Goal: Task Accomplishment & Management: Use online tool/utility

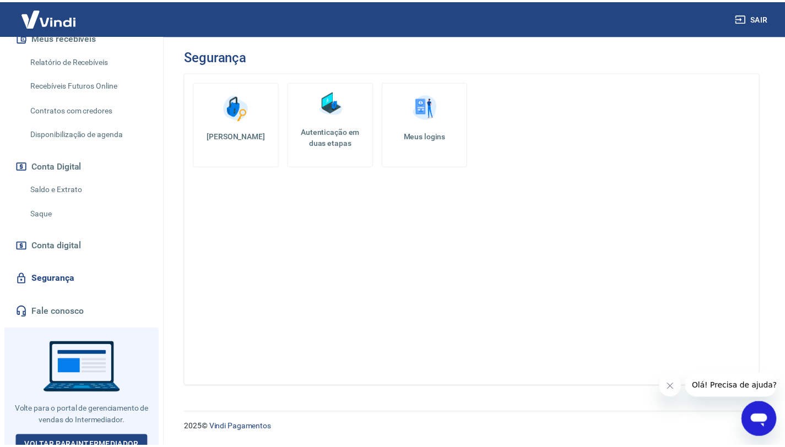
scroll to position [272, 0]
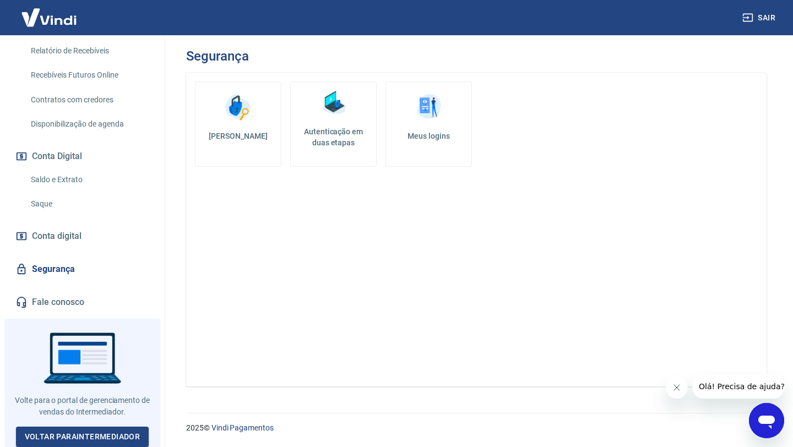
click at [69, 200] on link "Saque" at bounding box center [88, 204] width 125 height 23
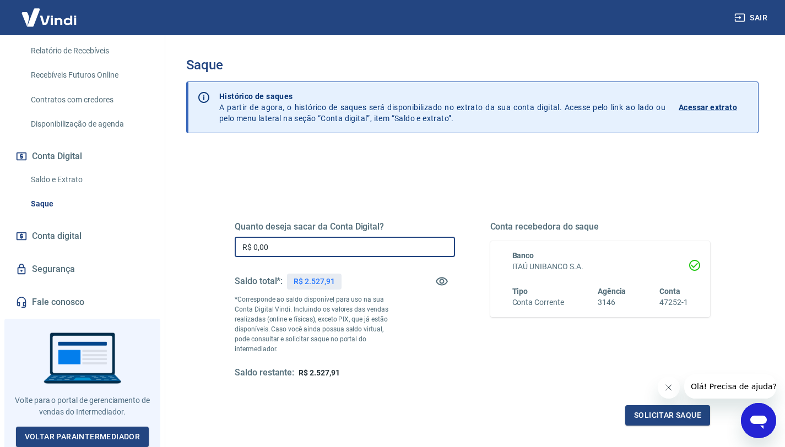
click at [277, 245] on input "R$ 0,00" at bounding box center [345, 247] width 220 height 20
type input "R$ 2.000,00"
click at [643, 406] on button "Solicitar saque" at bounding box center [667, 415] width 85 height 20
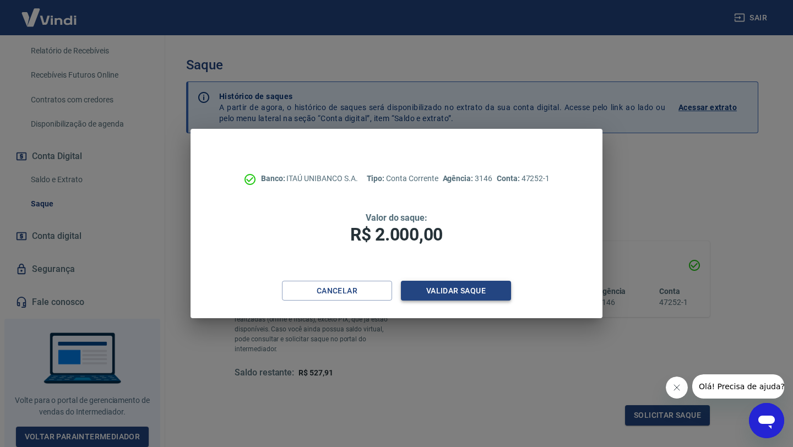
click at [482, 299] on button "Validar saque" at bounding box center [456, 291] width 110 height 20
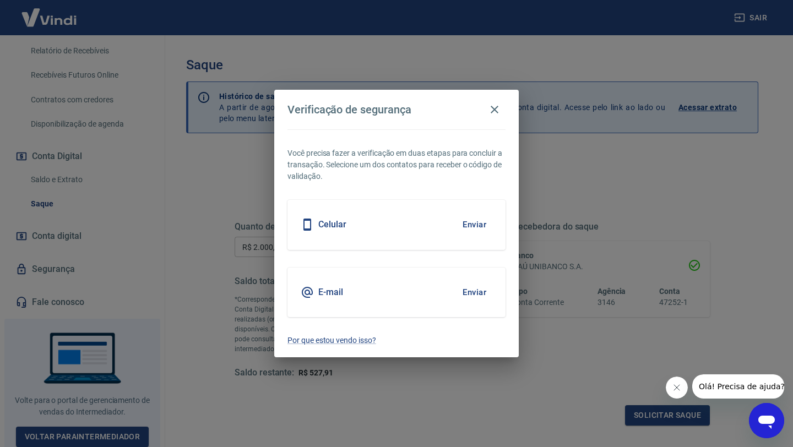
click at [476, 226] on button "Enviar" at bounding box center [475, 224] width 36 height 23
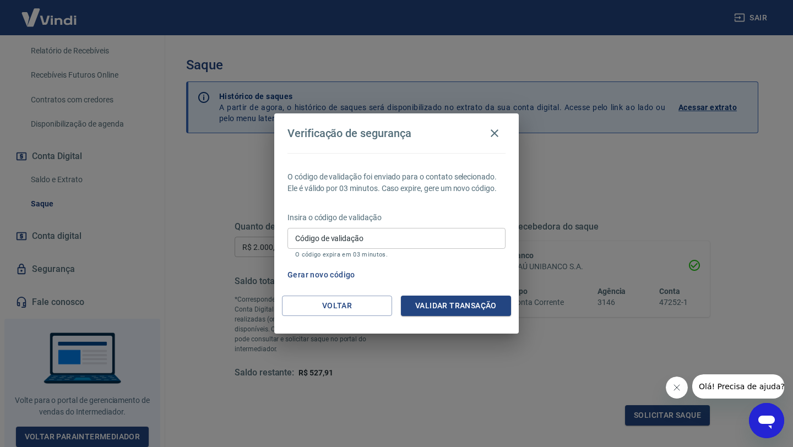
click at [317, 235] on div "Código de validação Código de validação O código expira em 03 minutos." at bounding box center [397, 243] width 218 height 30
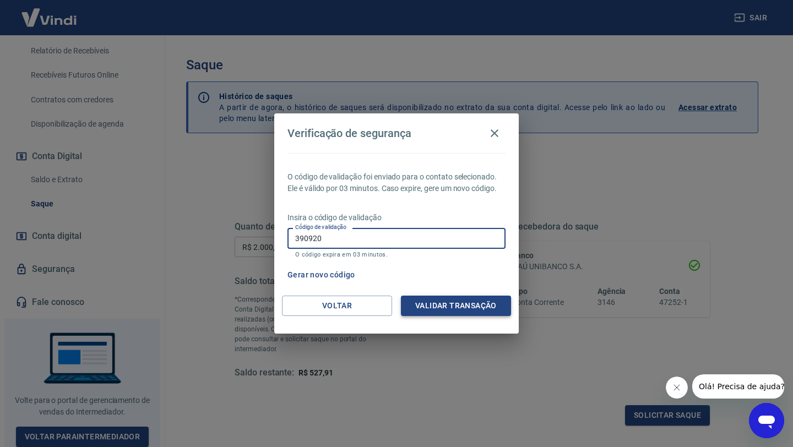
type input "390920"
click at [446, 304] on button "Validar transação" at bounding box center [456, 306] width 110 height 20
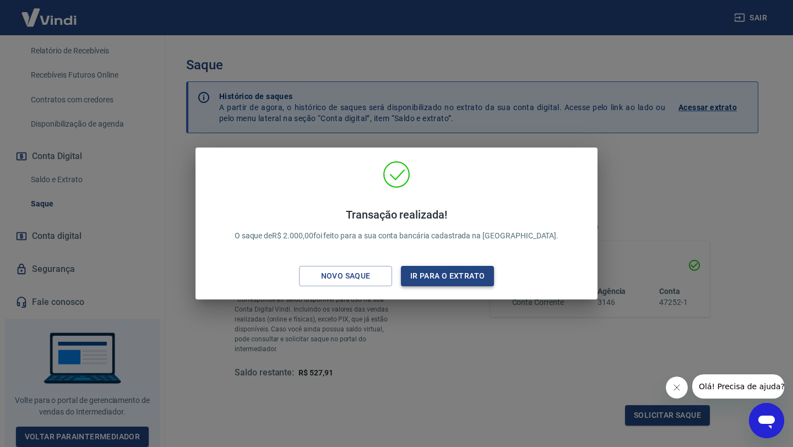
click at [429, 274] on button "Ir para o extrato" at bounding box center [447, 276] width 93 height 20
